Goal: Find specific page/section: Find specific page/section

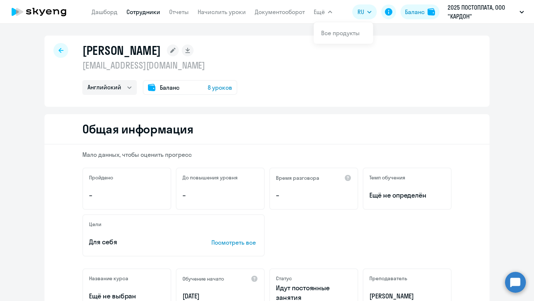
click at [135, 14] on link "Сотрудники" at bounding box center [143, 11] width 34 height 7
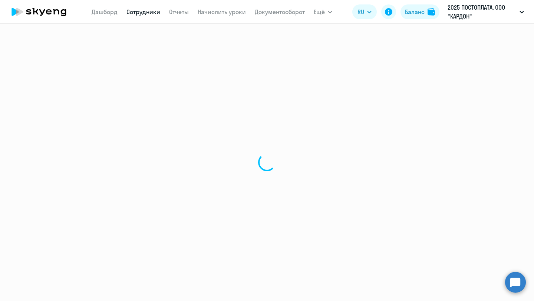
select select "30"
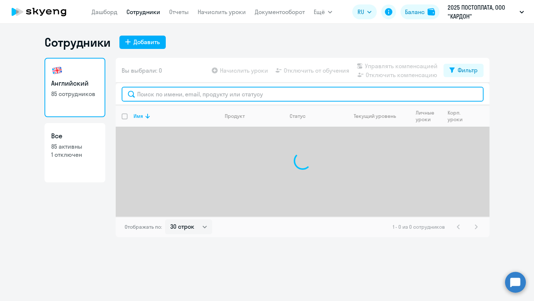
click at [217, 93] on input "text" at bounding box center [303, 94] width 362 height 15
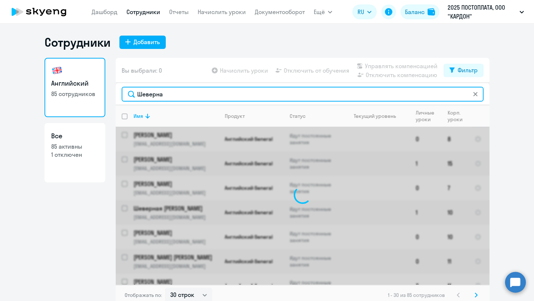
type input "Шеверная"
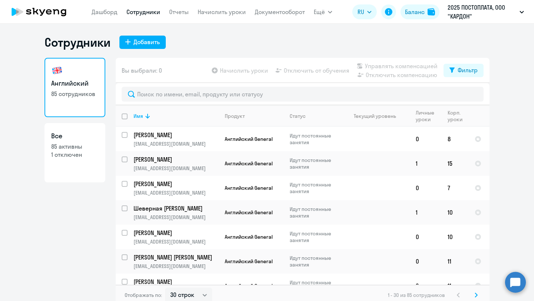
select select "30"
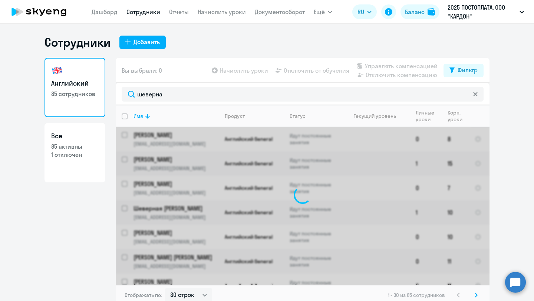
type input "шеверная"
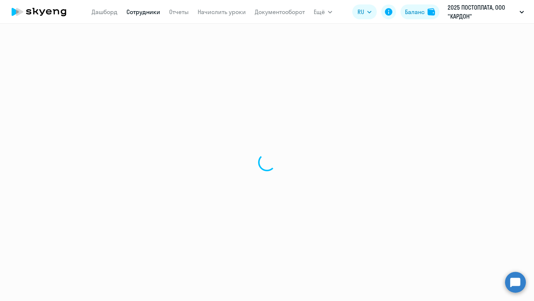
select select "english"
